Goal: Task Accomplishment & Management: Complete application form

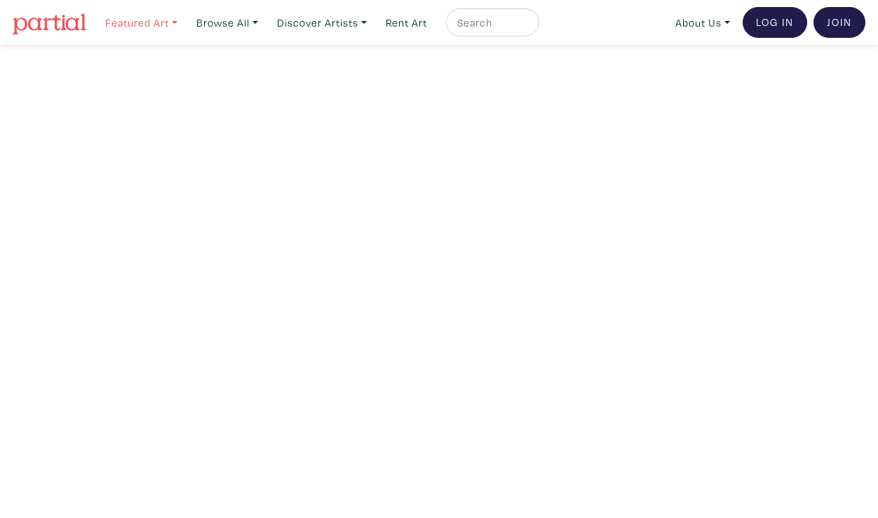
click at [148, 24] on link "Featured Art" at bounding box center [141, 22] width 85 height 29
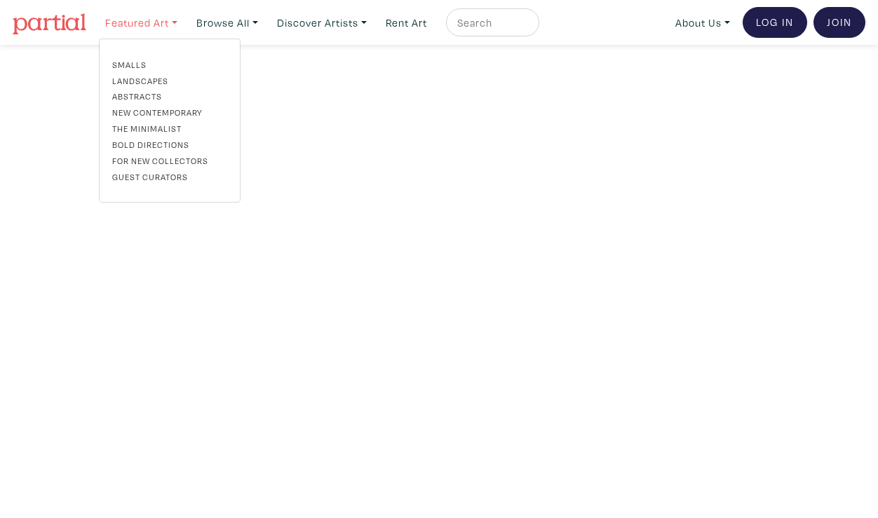
click at [148, 24] on link "Featured Art" at bounding box center [141, 22] width 85 height 29
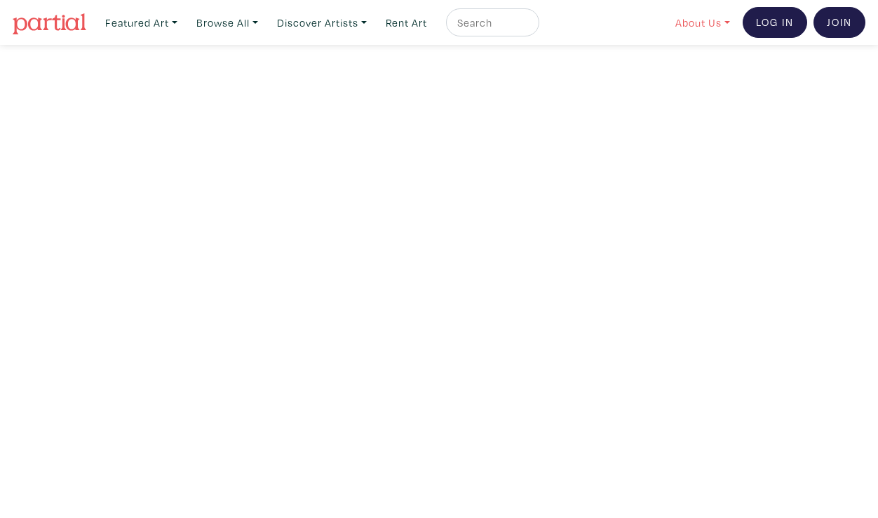
click at [715, 21] on link "About Us" at bounding box center [702, 22] width 67 height 29
click at [707, 81] on link "How It Works" at bounding box center [739, 80] width 115 height 13
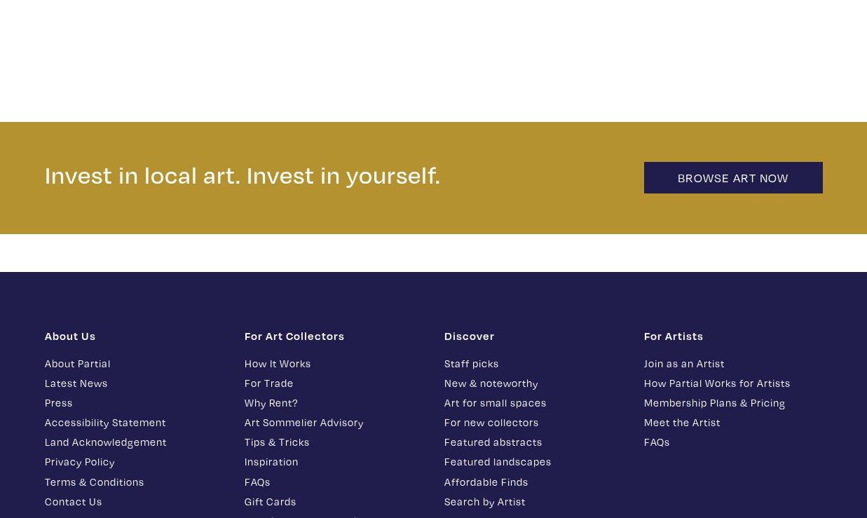
scroll to position [2909, 0]
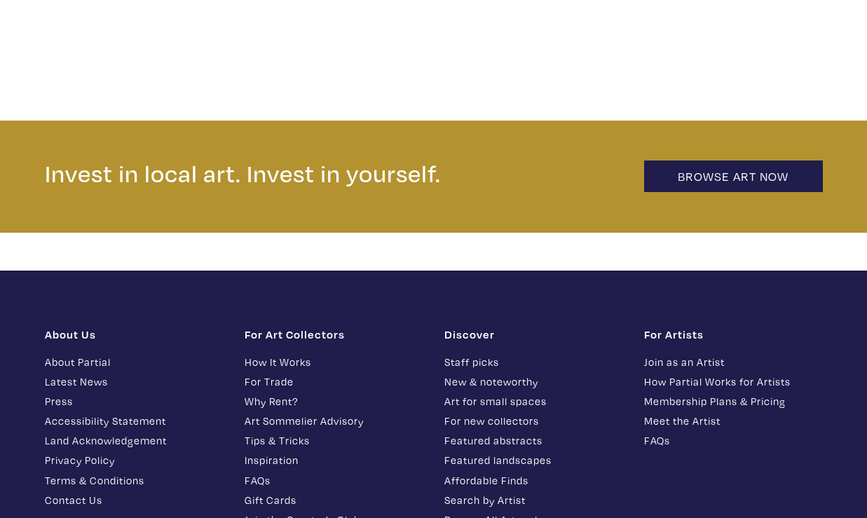
click at [691, 374] on link "How Partial Works for Artists" at bounding box center [733, 382] width 179 height 16
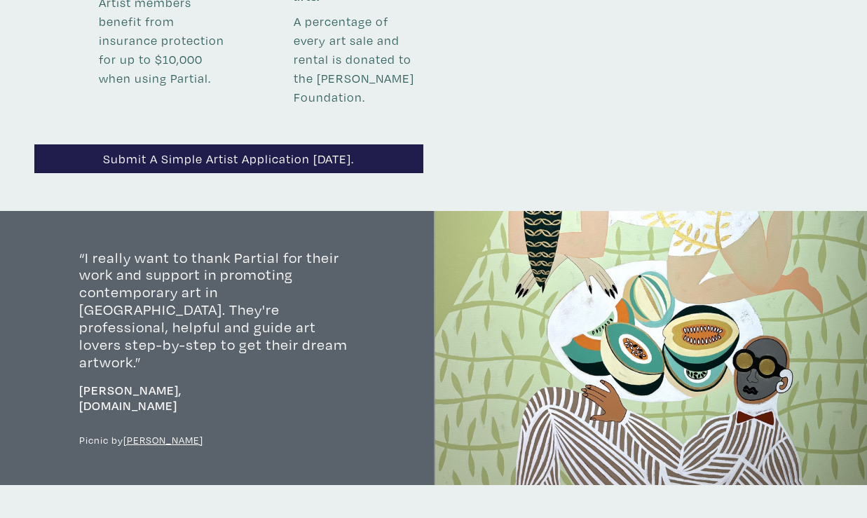
scroll to position [1657, 0]
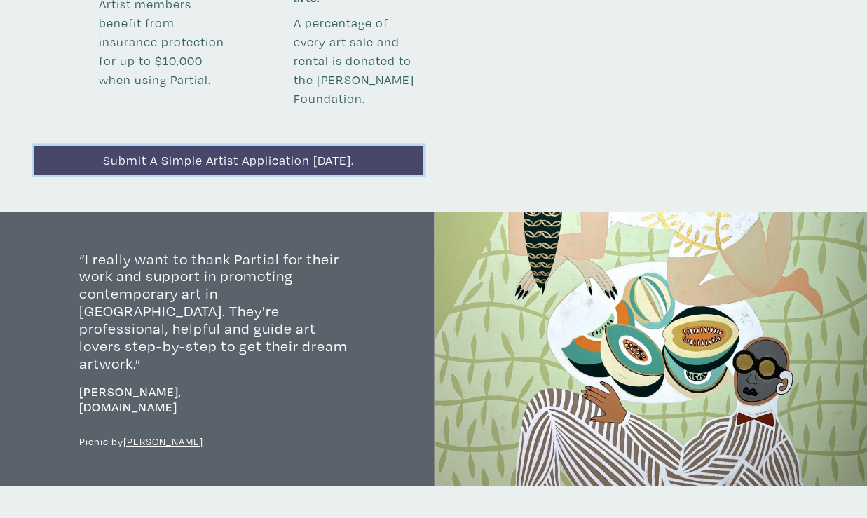
click at [330, 146] on link "Submit a simple artist application [DATE]." at bounding box center [228, 160] width 389 height 29
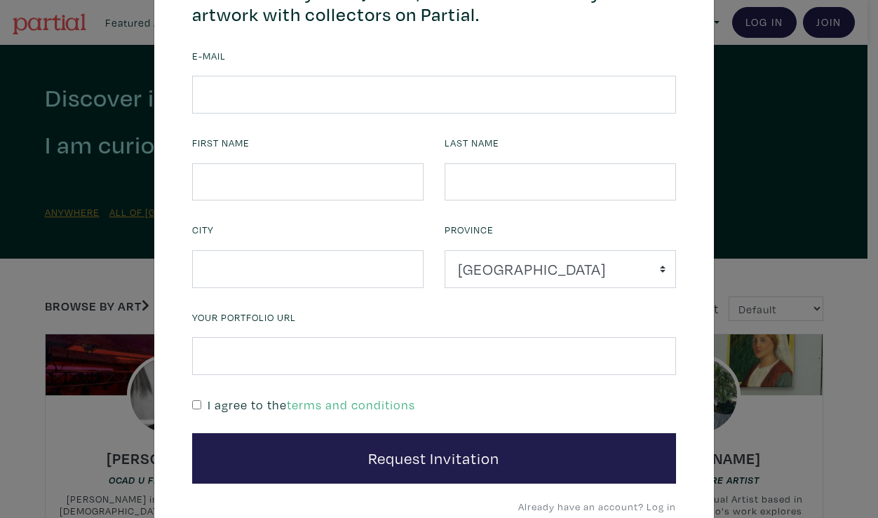
scroll to position [106, 0]
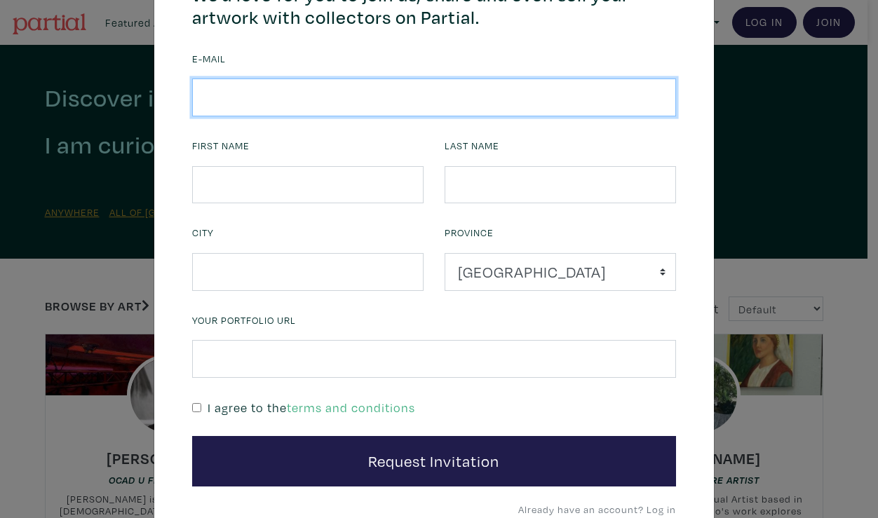
click at [449, 103] on input "email" at bounding box center [434, 98] width 484 height 38
type input "daib.creations@gmail.com"
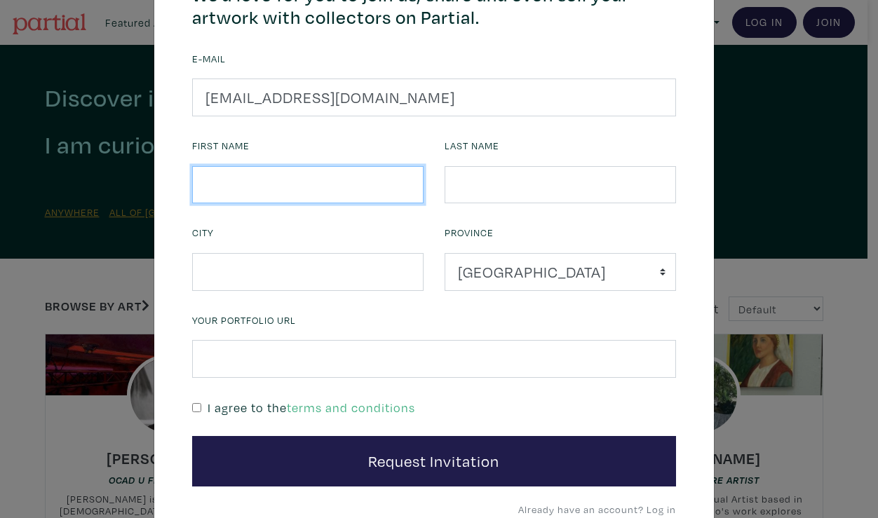
type input "TORITSE"
type input "OGBEMI DAIBO"
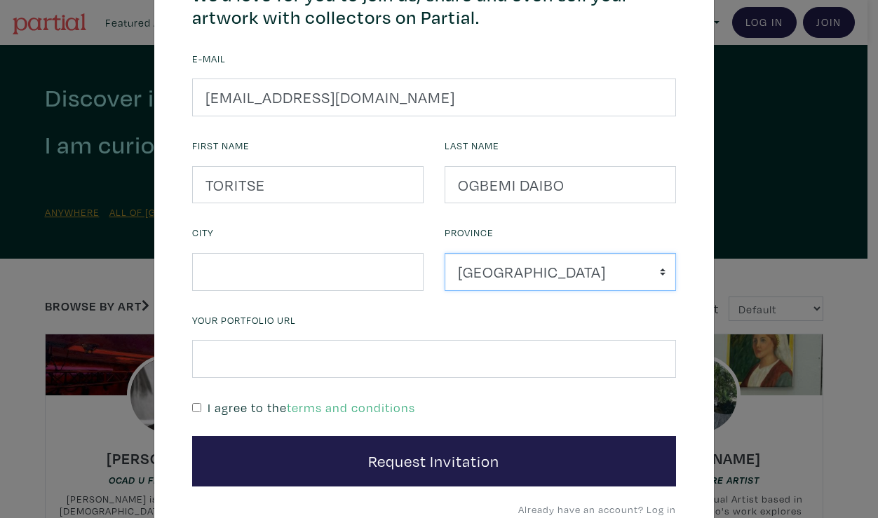
select select "Manitoba"
click at [313, 272] on input "text" at bounding box center [307, 272] width 231 height 38
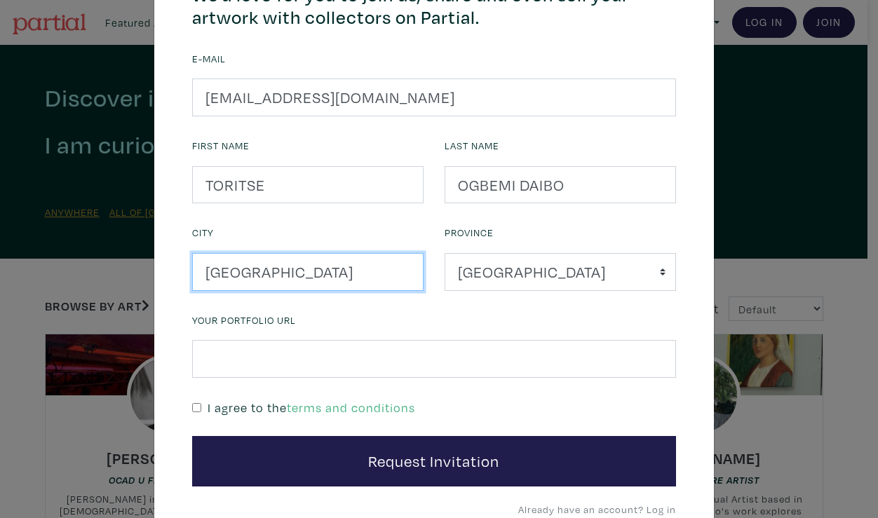
type input "winnipeg"
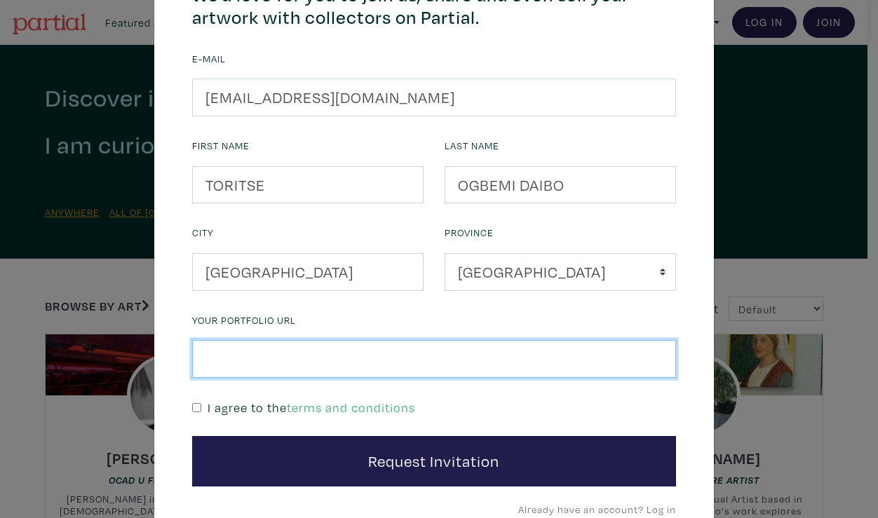
click at [297, 360] on input "text" at bounding box center [434, 359] width 484 height 38
click at [307, 362] on input "text" at bounding box center [434, 359] width 484 height 38
paste input "https://www.daibart.com/drawings"
type input "https://www.daibart.com/drawings"
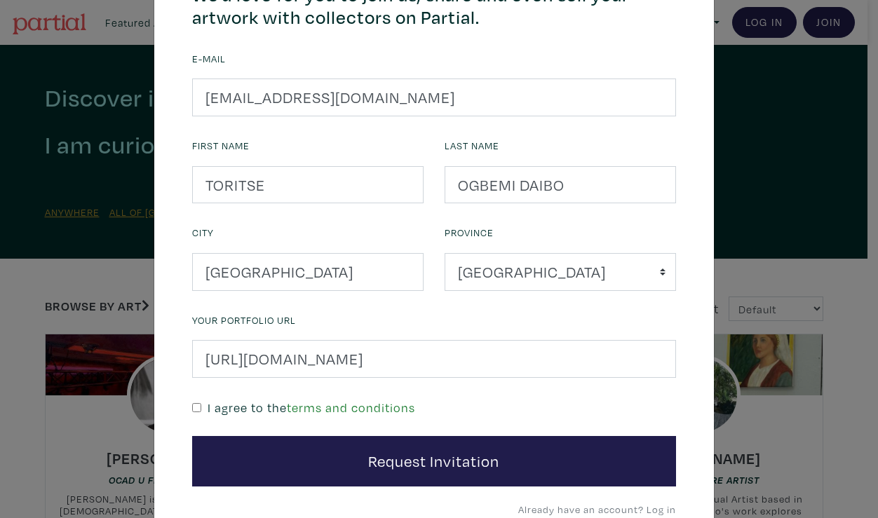
click at [311, 413] on link "terms and conditions" at bounding box center [351, 408] width 128 height 16
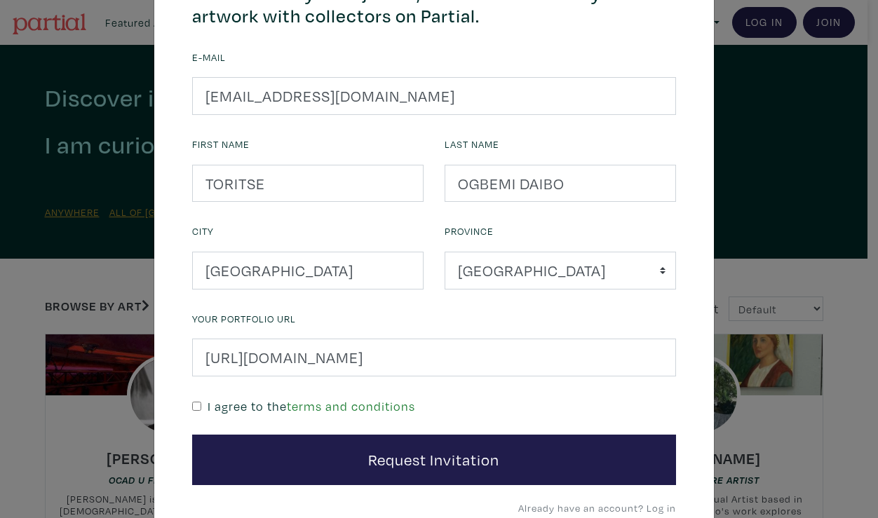
scroll to position [0, 0]
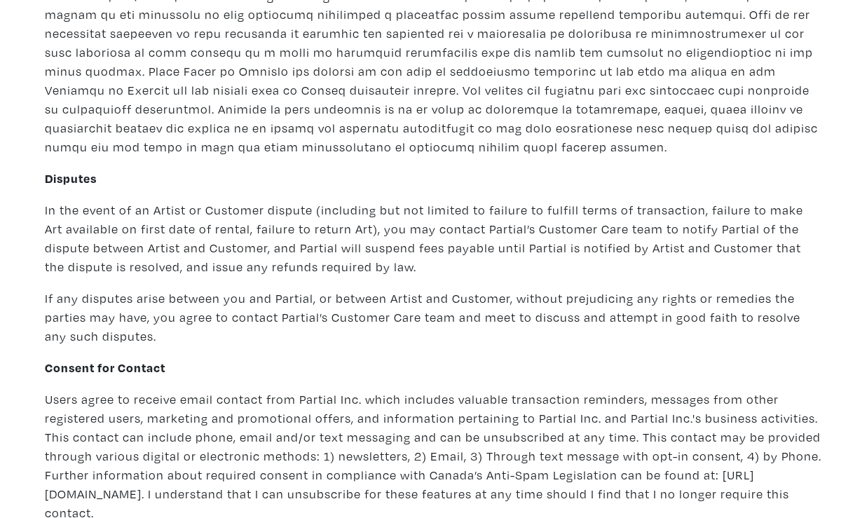
scroll to position [9411, 0]
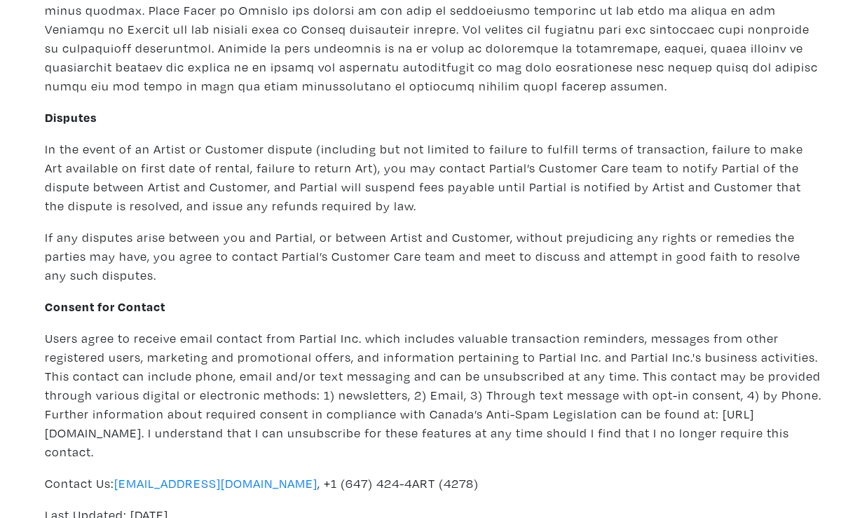
click at [314, 329] on p "Users agree to receive email contact from Partial Inc. which includes valuable …" at bounding box center [434, 395] width 778 height 133
copy body "- Lorem, ipsum! Dolor & Sitametcon Adipisc el Seddoei. Tempori (utl “Etdolor”, …"
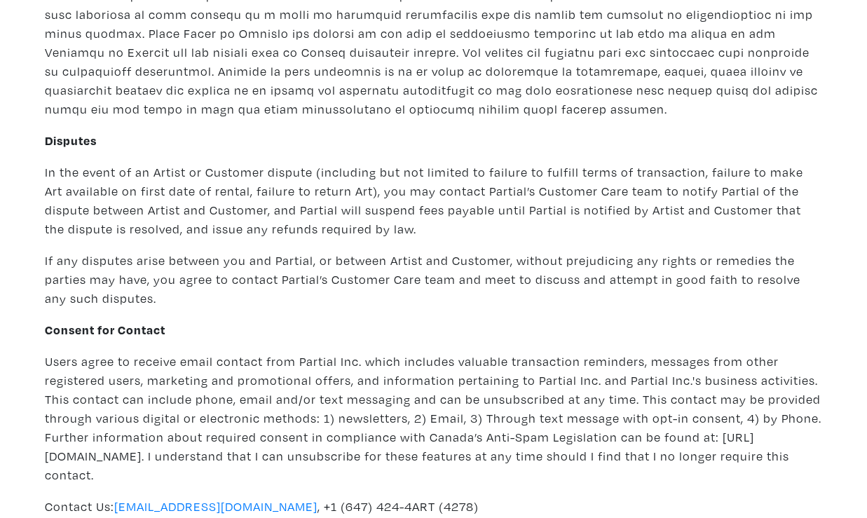
scroll to position [9385, 0]
